Goal: Contribute content

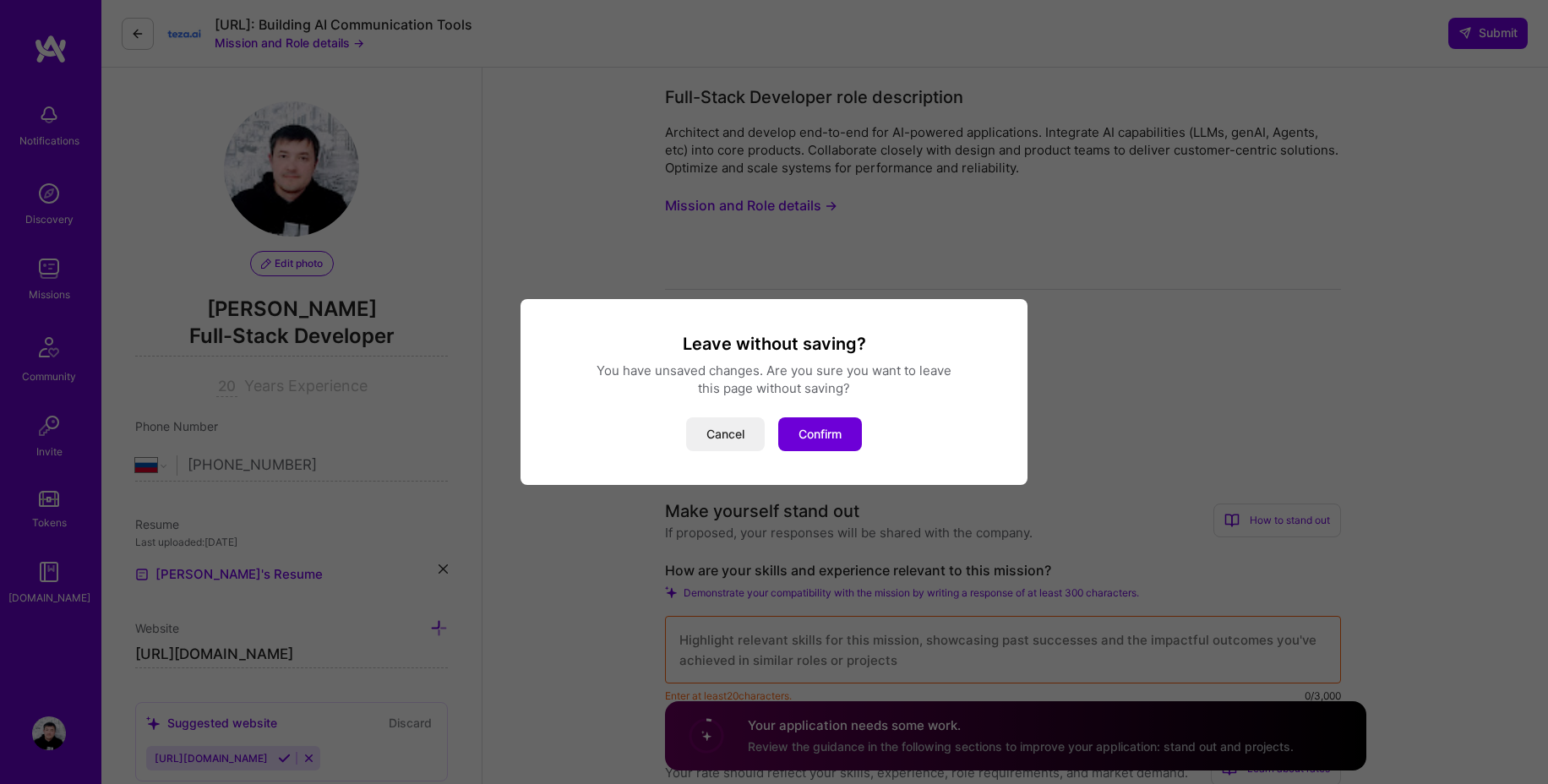
select select "RU"
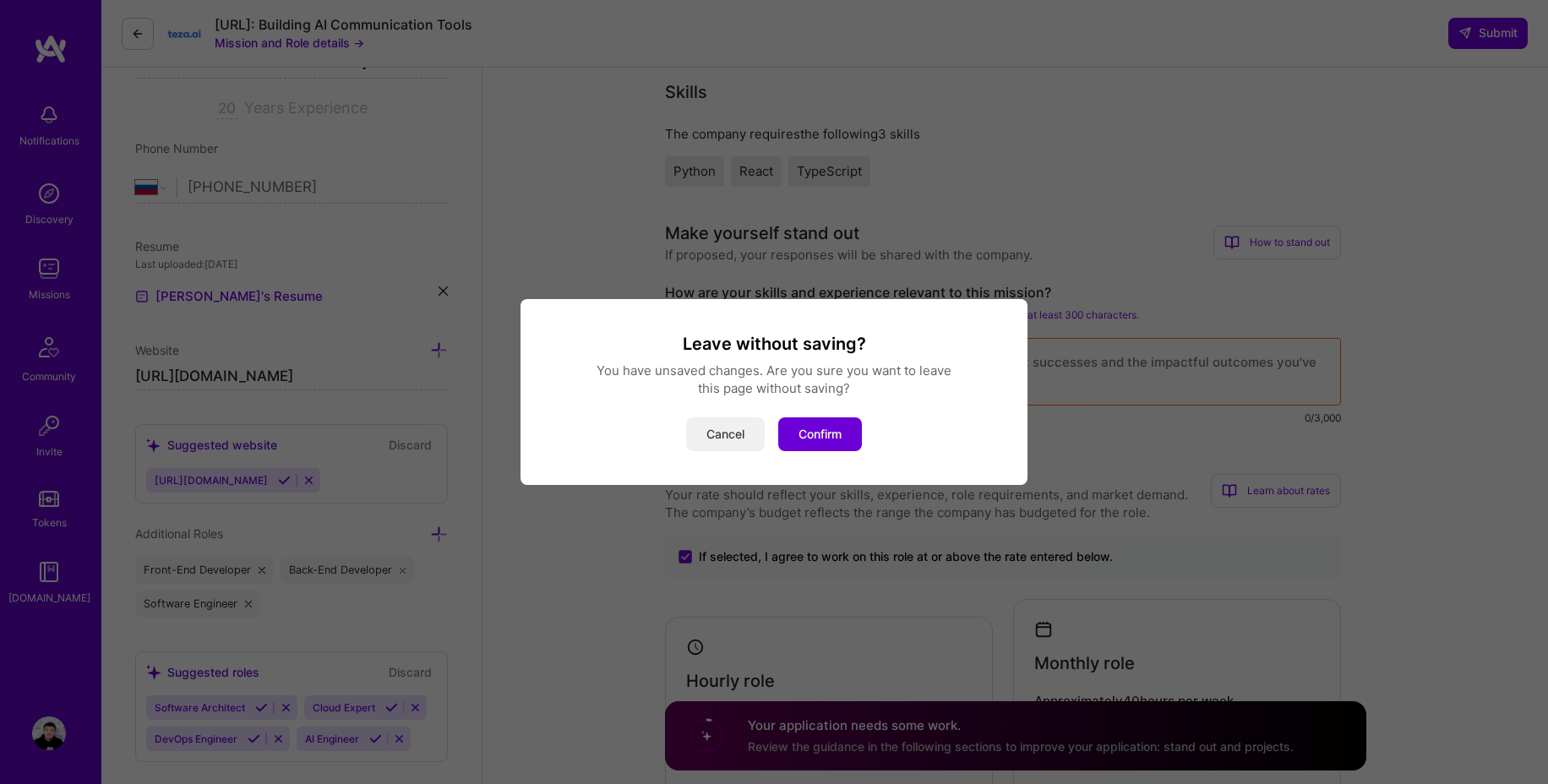
click at [732, 429] on button "Cancel" at bounding box center [726, 434] width 78 height 34
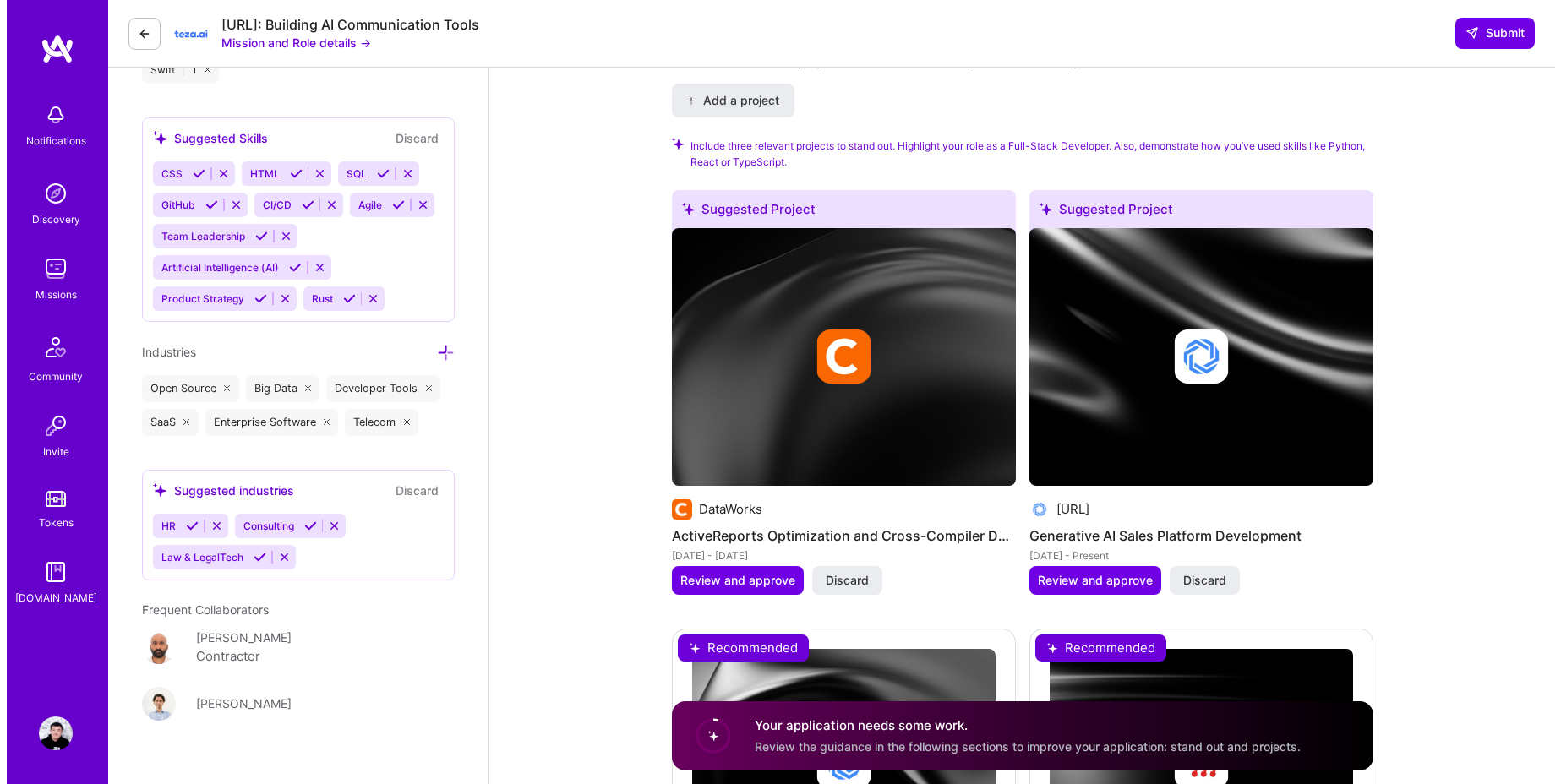
scroll to position [1683, 0]
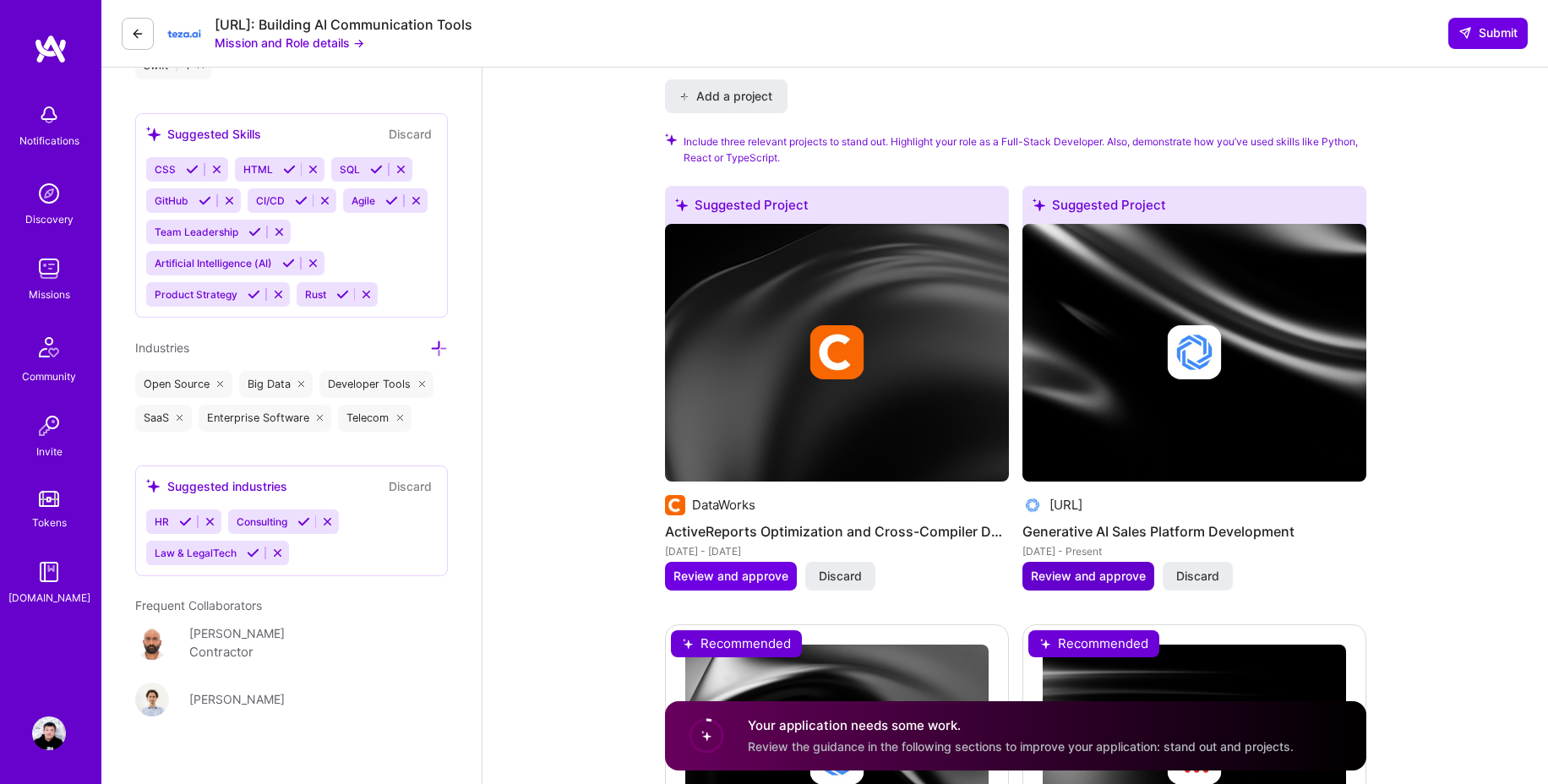
click at [1073, 568] on span "Review and approve" at bounding box center [1088, 576] width 115 height 17
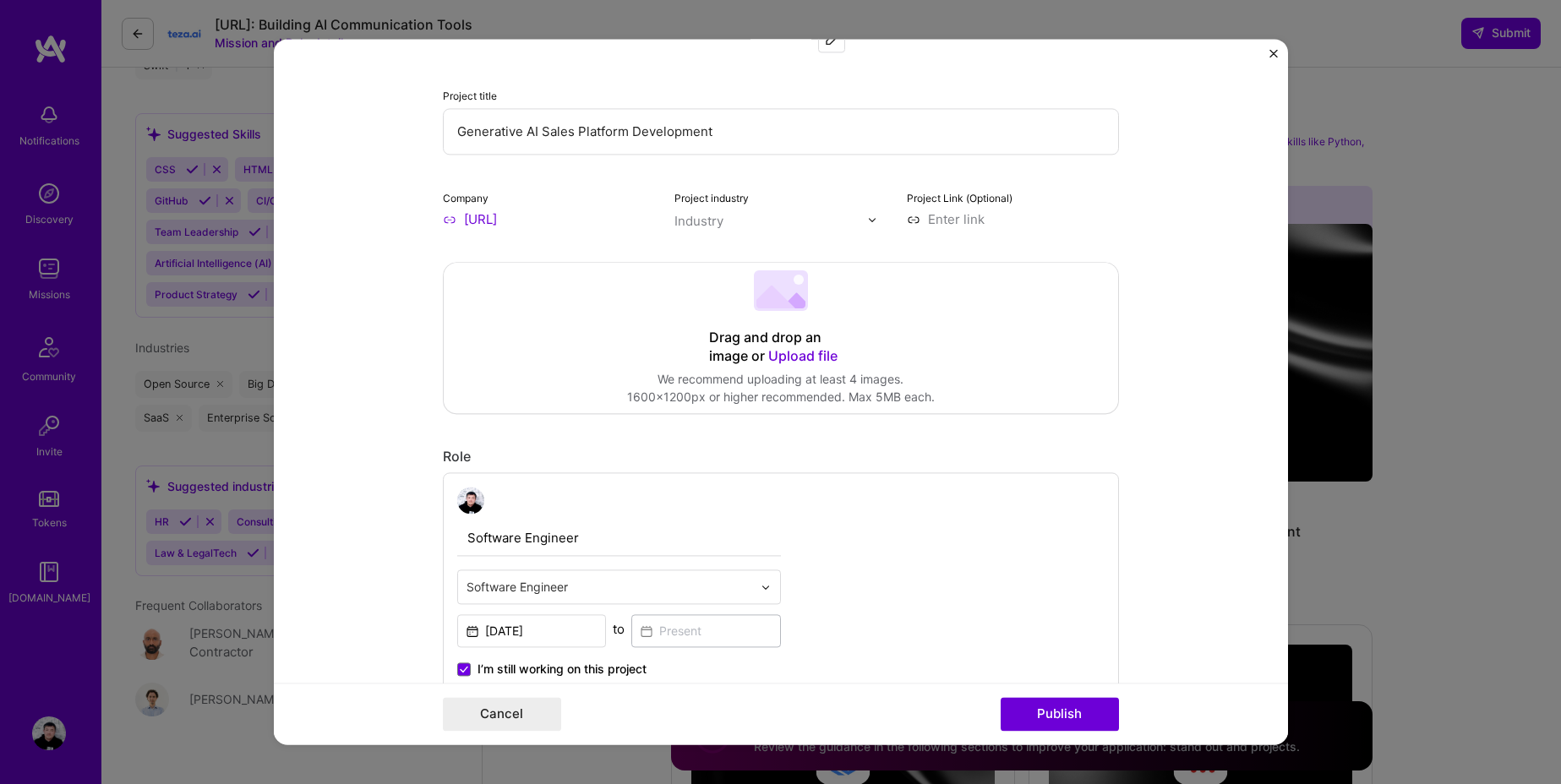
scroll to position [163, 0]
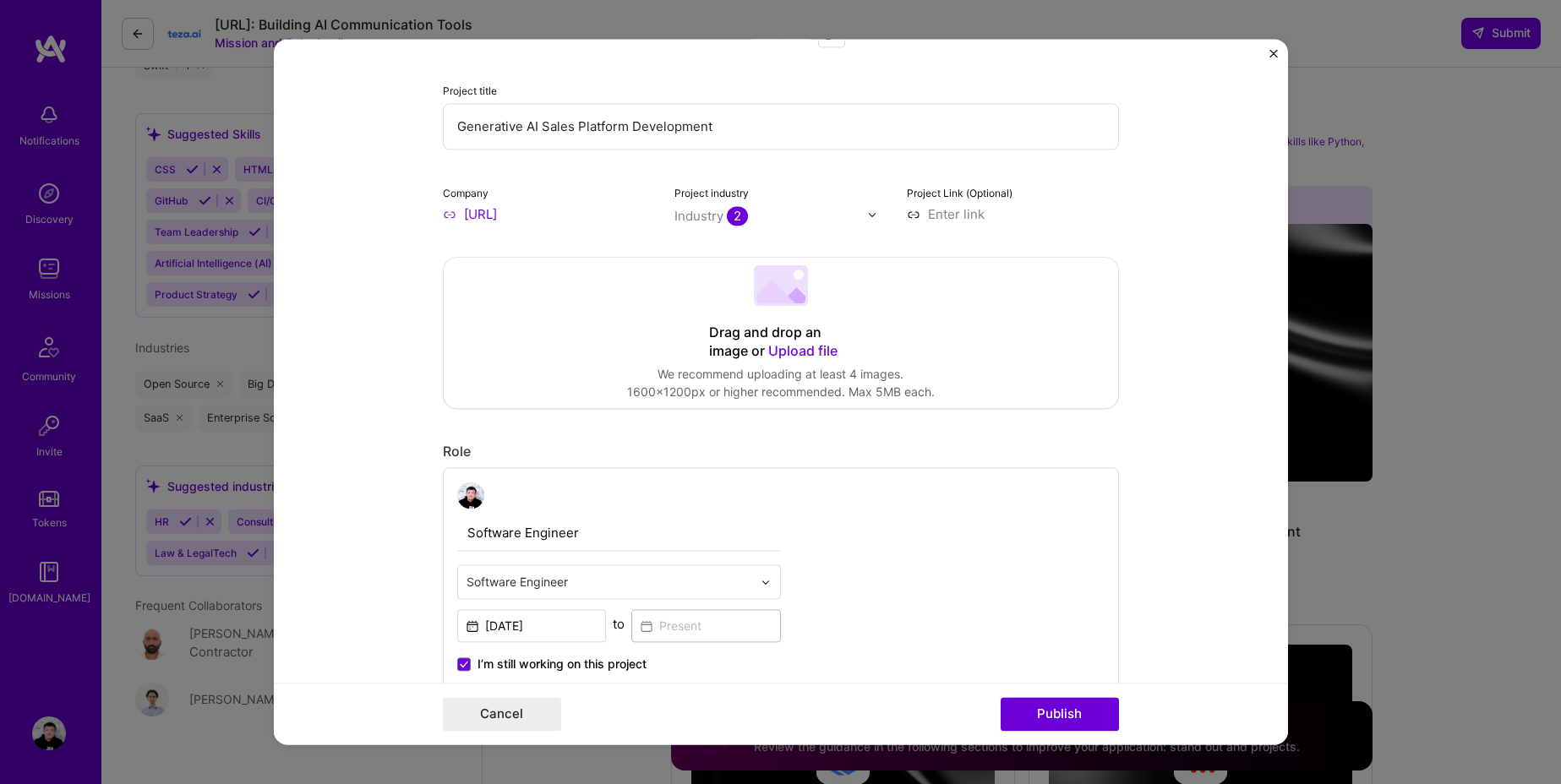
click at [868, 217] on img at bounding box center [872, 214] width 10 height 10
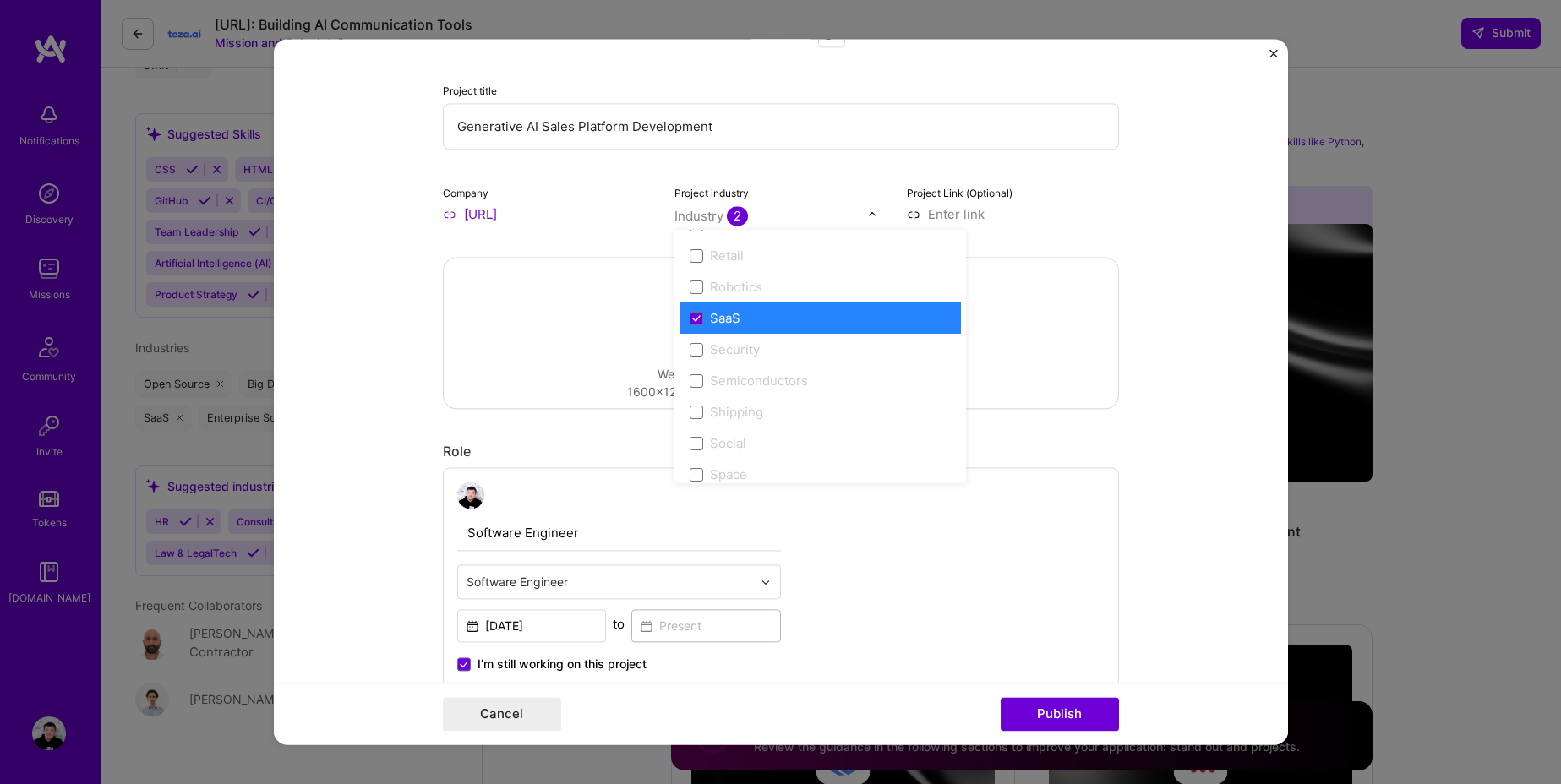
scroll to position [3314, 0]
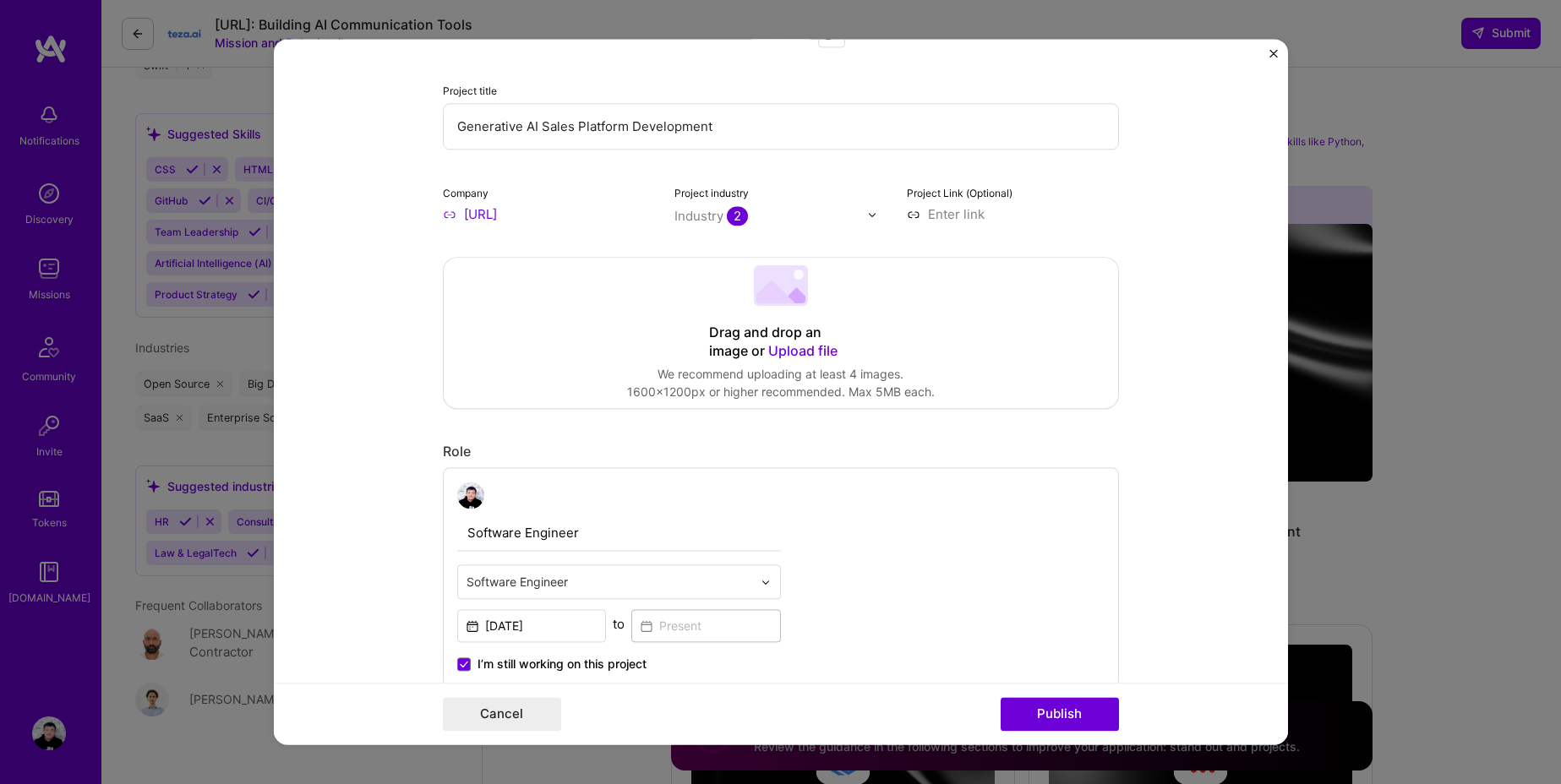
click at [1194, 393] on form "Editing suggested project This project is suggested based on your LinkedIn, res…" at bounding box center [780, 392] width 1014 height 706
click at [959, 216] on input at bounding box center [1012, 214] width 212 height 18
paste input "[URL]"
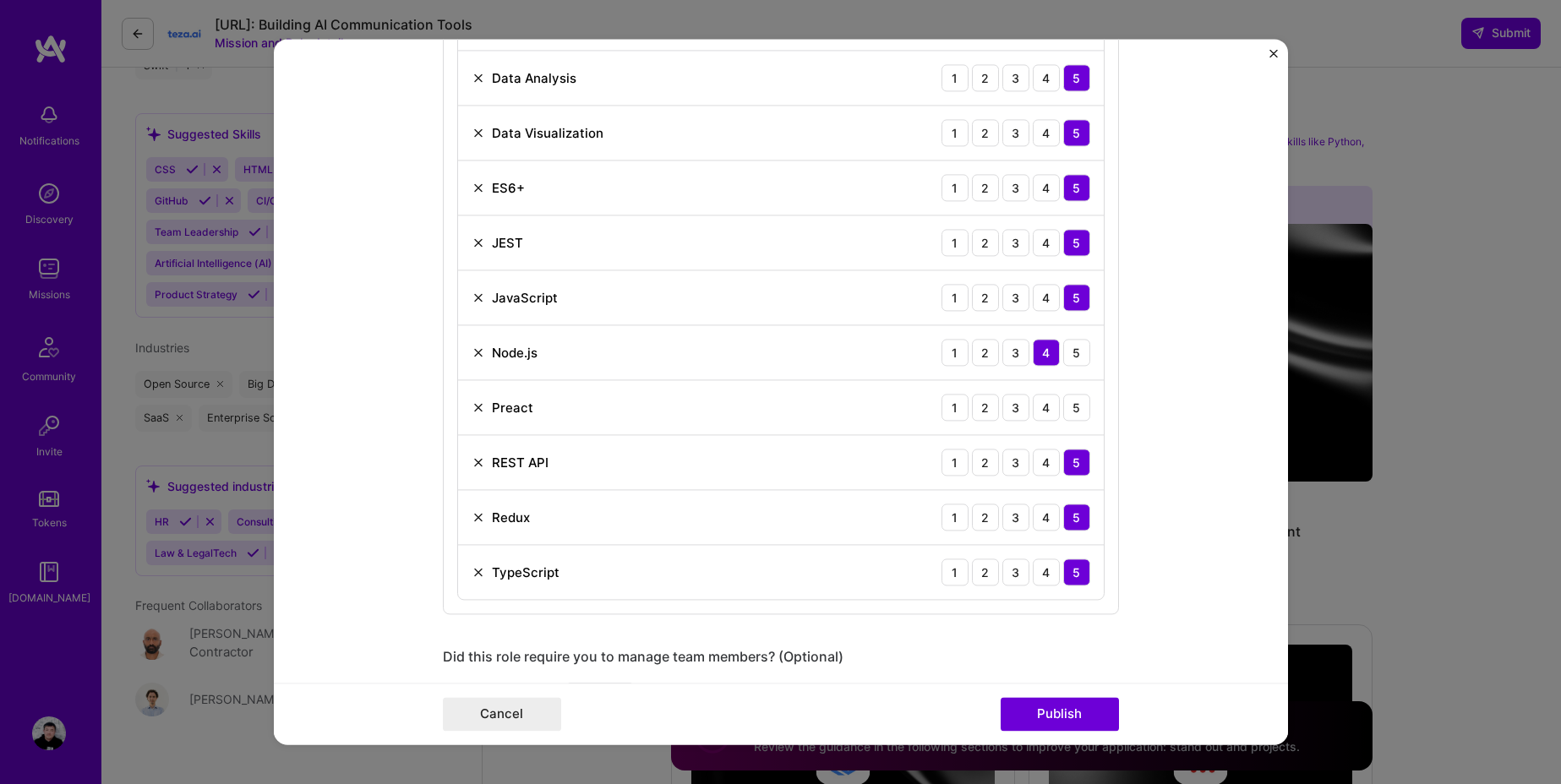
scroll to position [1051, 0]
type input "[URL]"
click at [471, 408] on img at bounding box center [478, 406] width 14 height 14
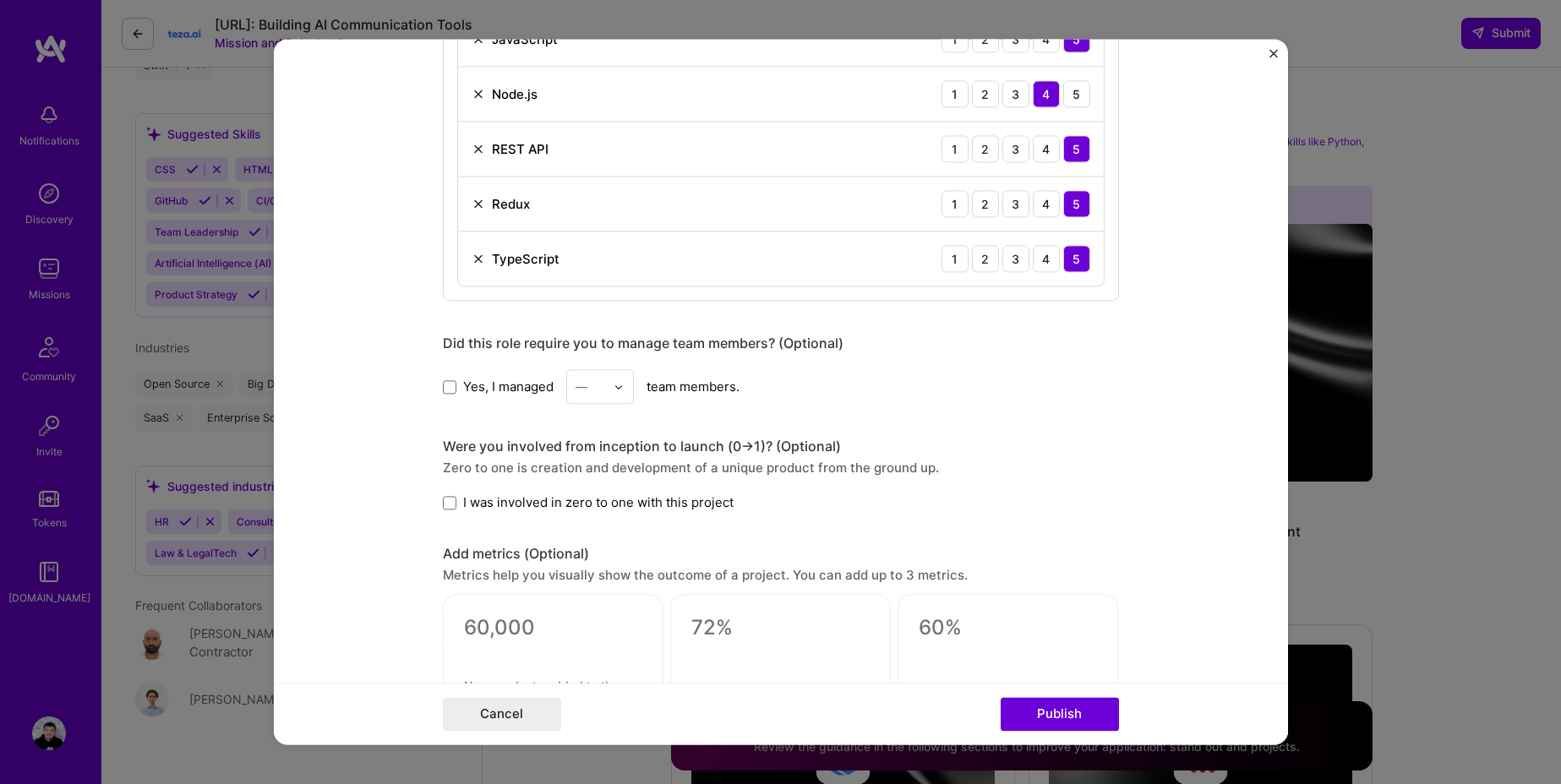
scroll to position [1324, 0]
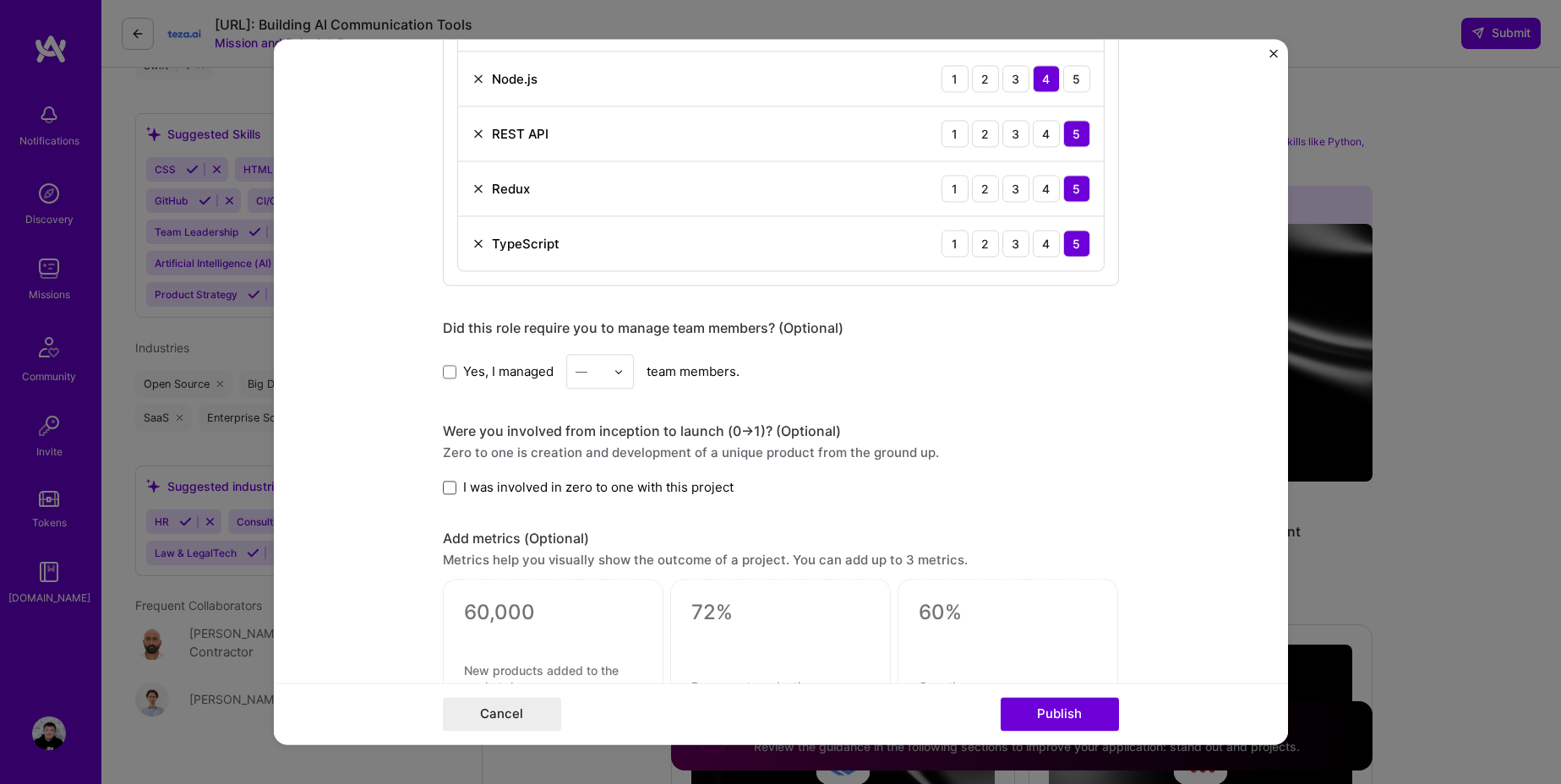
click at [446, 489] on span at bounding box center [450, 488] width 14 height 14
click at [0, 0] on input "I was involved in zero to one with this project" at bounding box center [0, 0] width 0 height 0
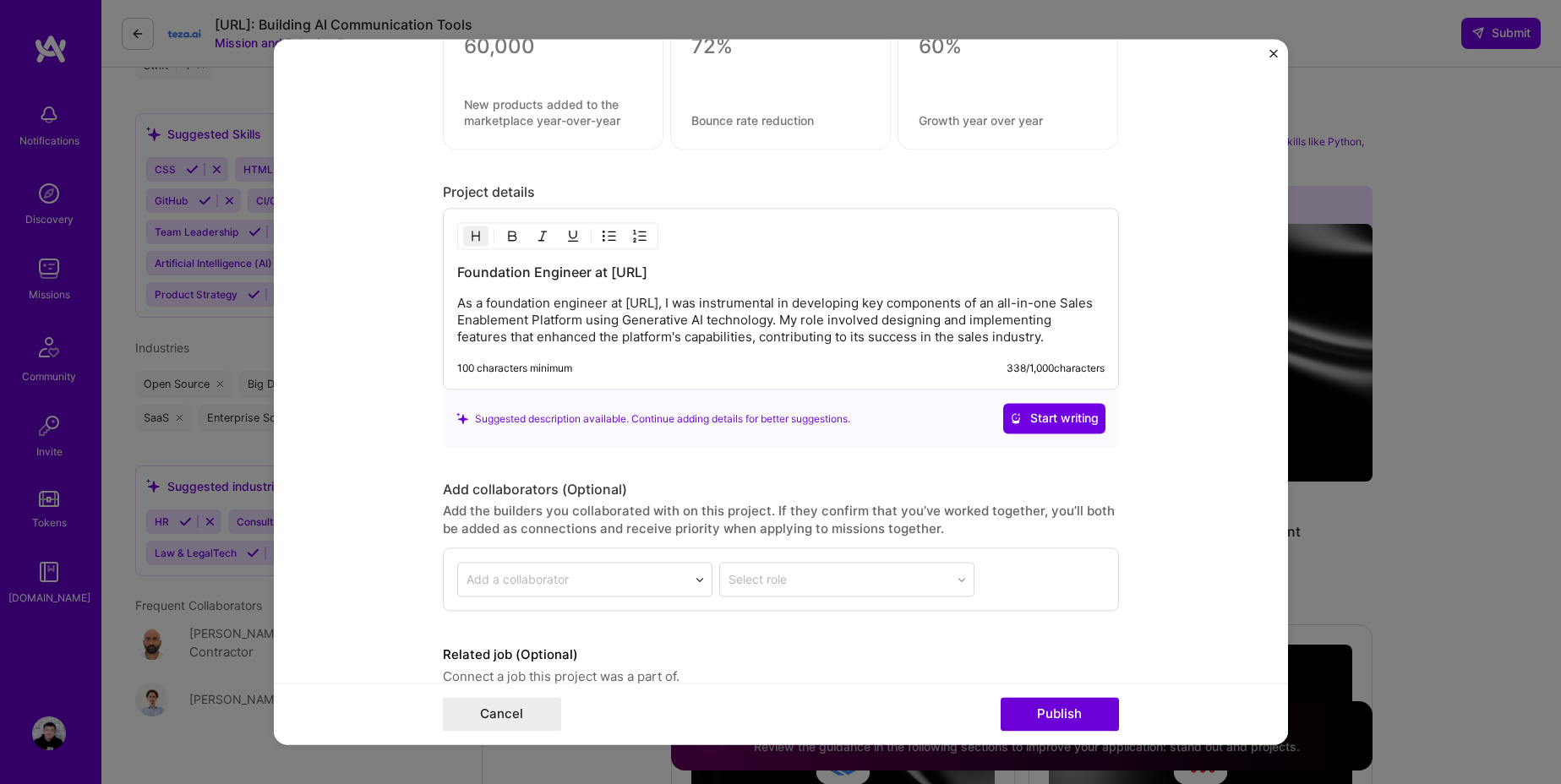
scroll to position [1971, 0]
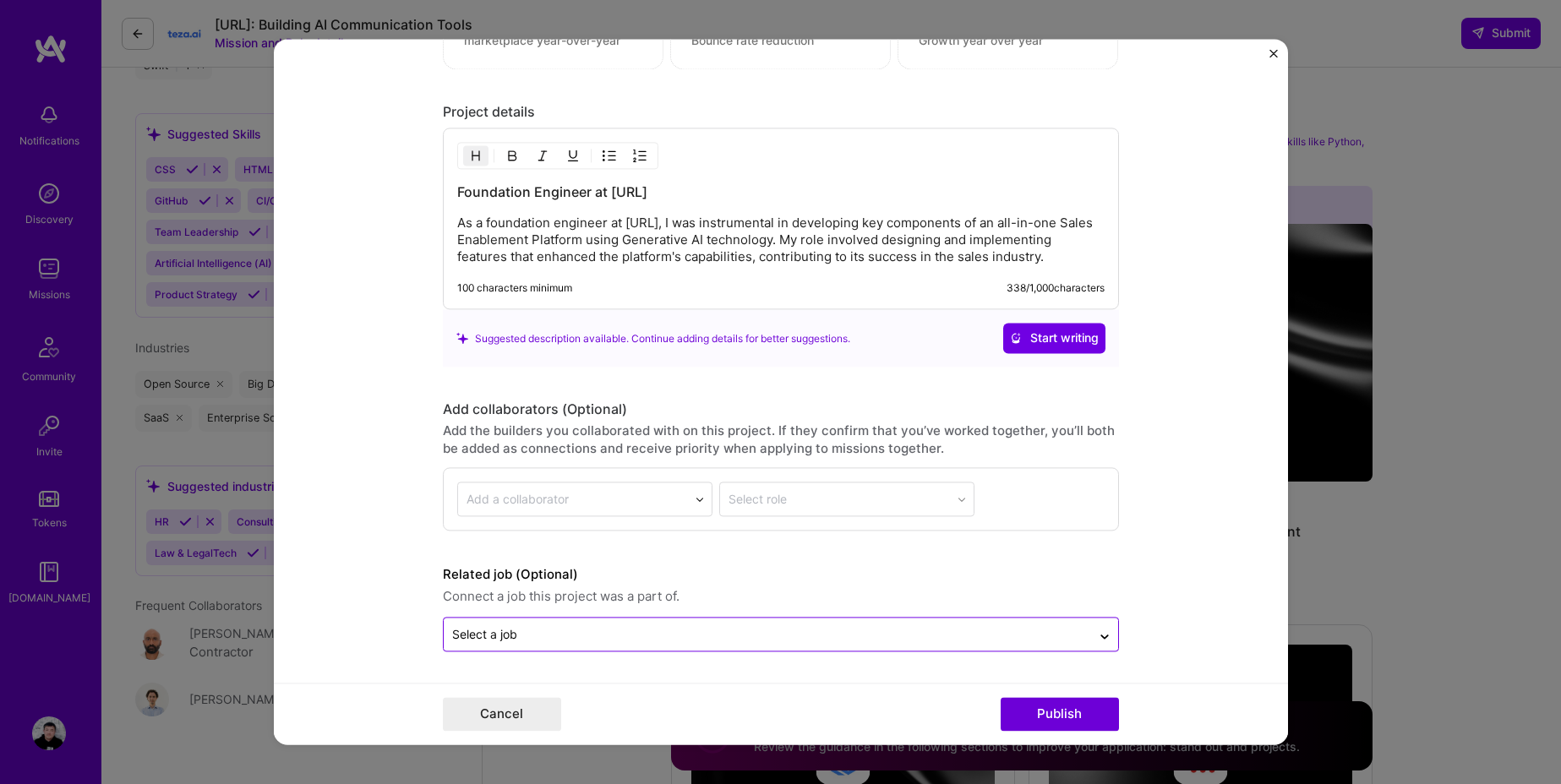
click at [740, 637] on input "text" at bounding box center [767, 634] width 631 height 18
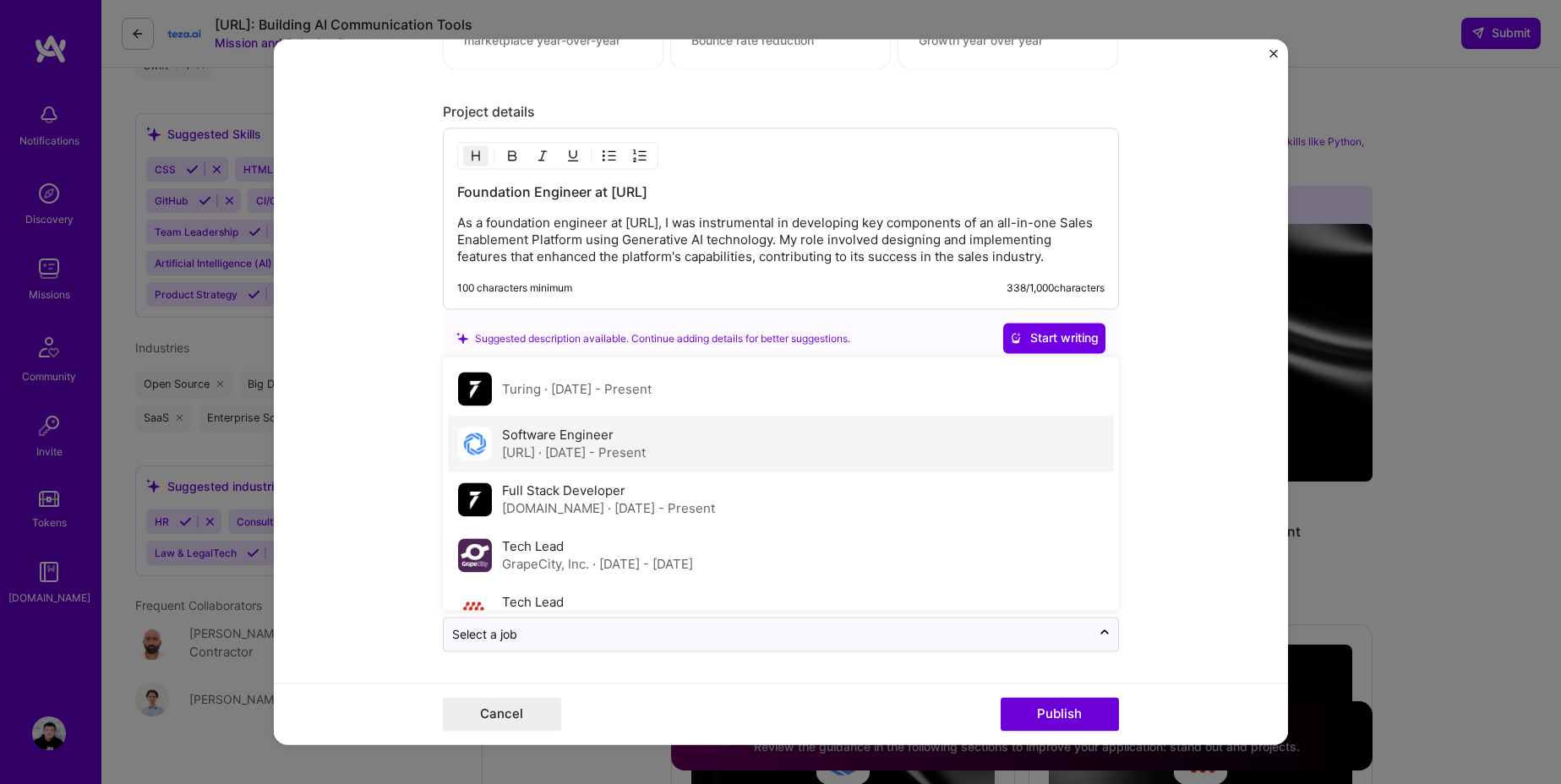
click at [535, 431] on label "Software Engineer" at bounding box center [558, 435] width 112 height 16
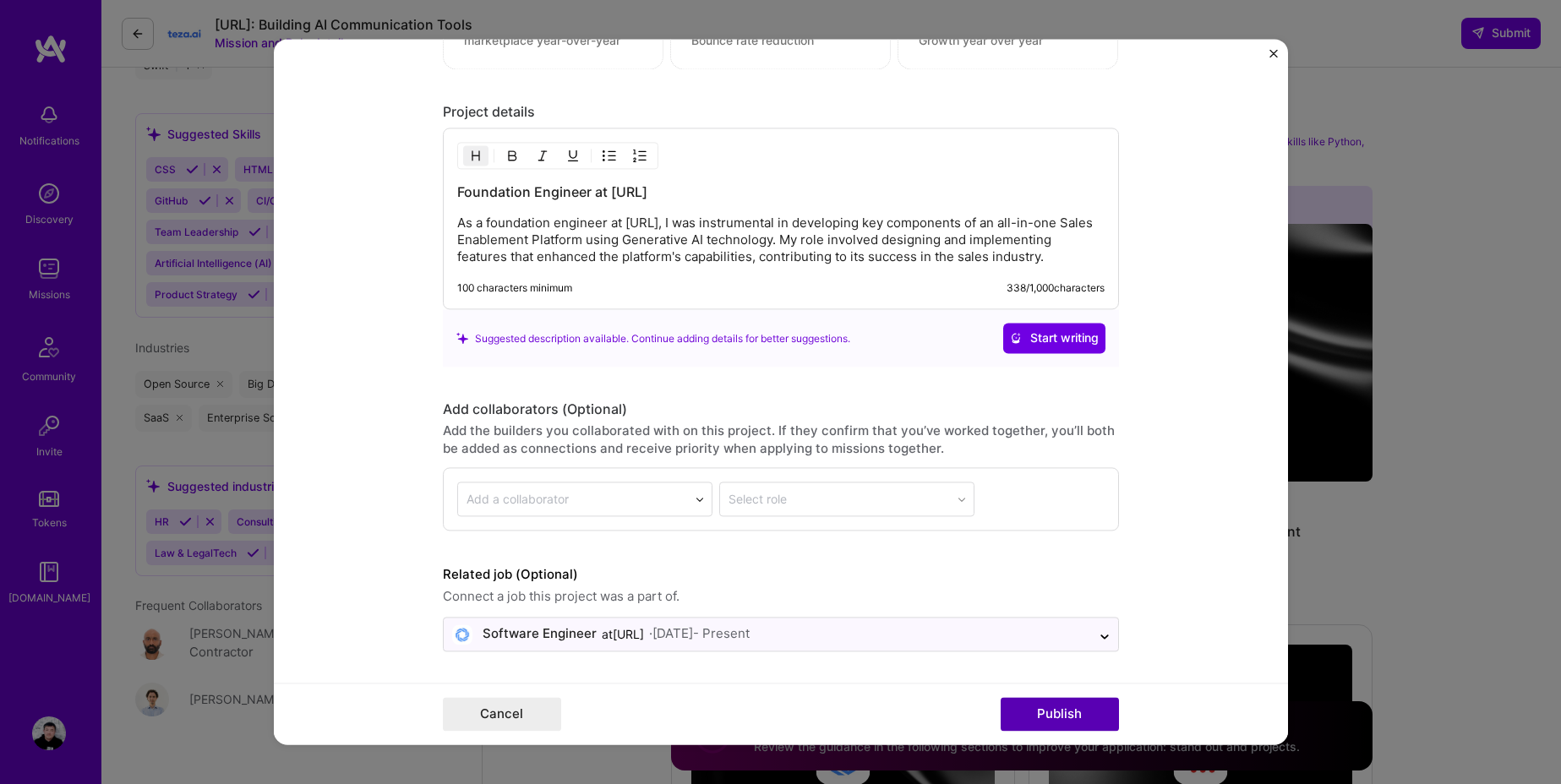
click at [1061, 718] on button "Publish" at bounding box center [1059, 715] width 118 height 34
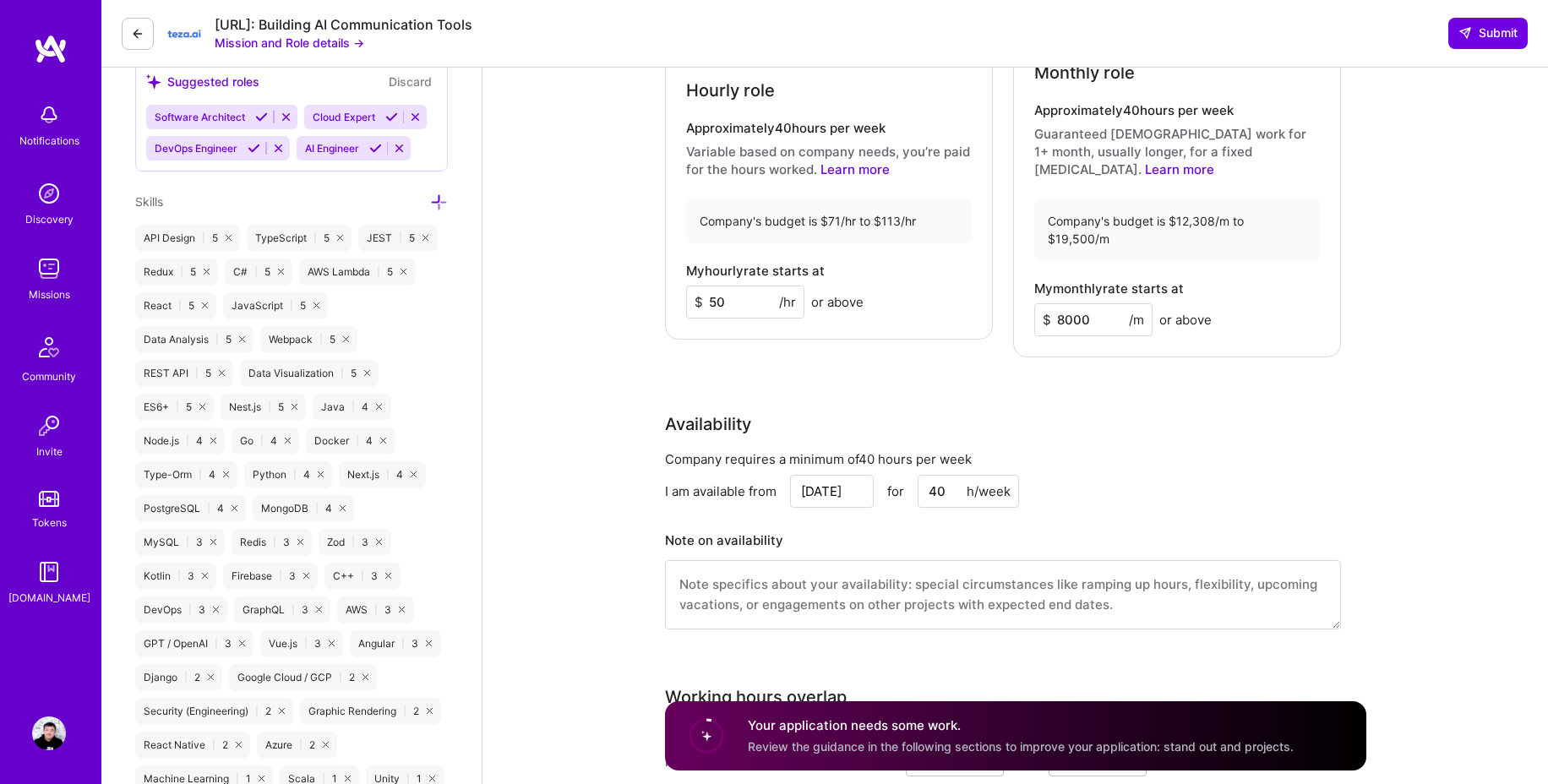
scroll to position [868, 0]
